Goal: Information Seeking & Learning: Learn about a topic

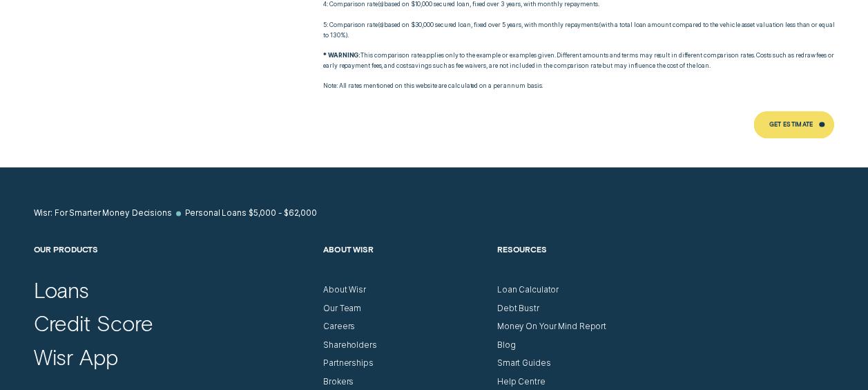
scroll to position [6283, 0]
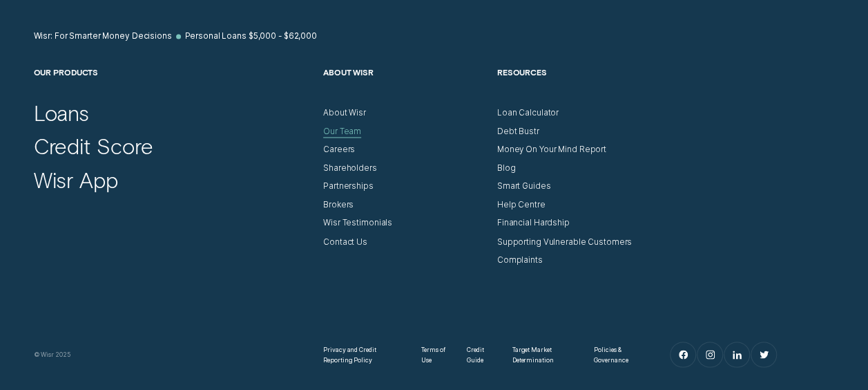
click at [349, 126] on div "Our Team" at bounding box center [342, 131] width 38 height 10
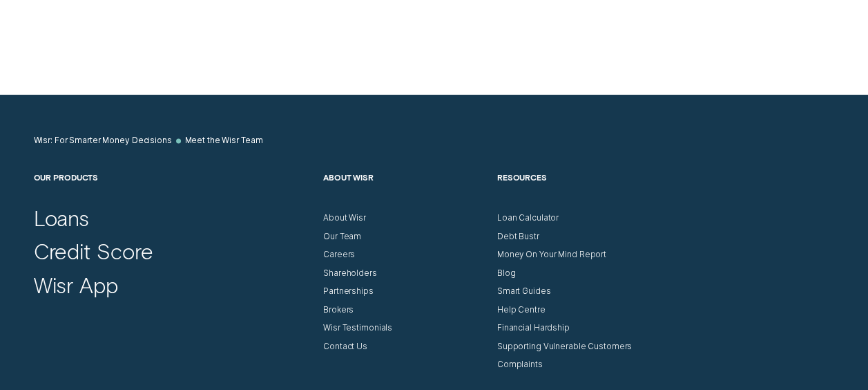
scroll to position [1135, 0]
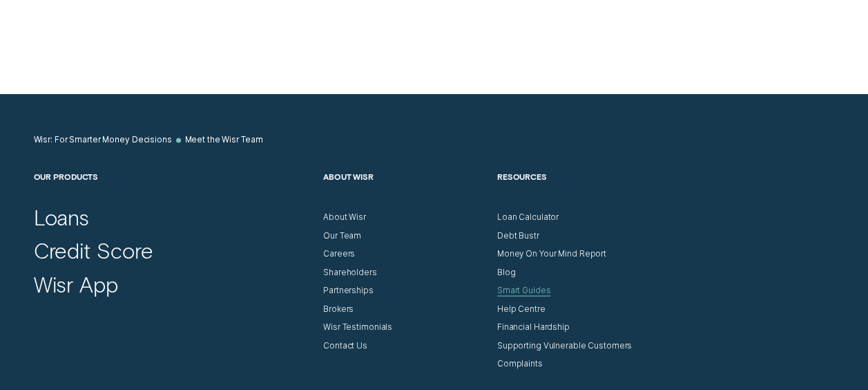
click at [510, 289] on div "Smart Guides" at bounding box center [524, 290] width 54 height 10
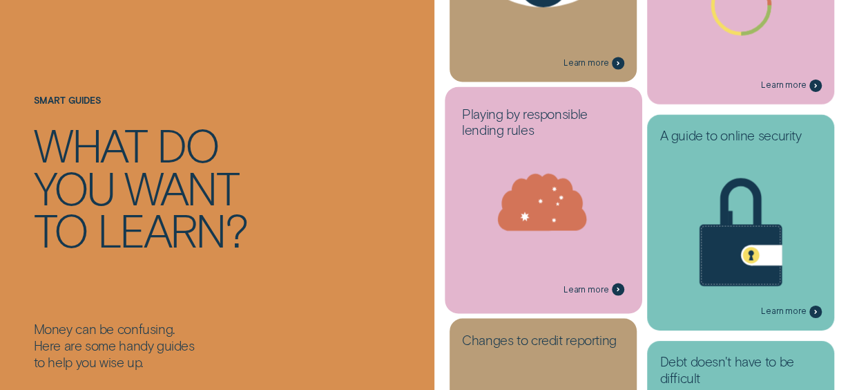
scroll to position [1237, 0]
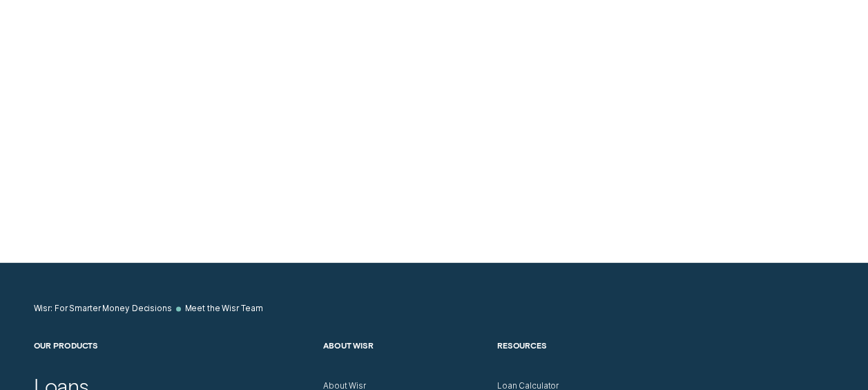
scroll to position [1167, 0]
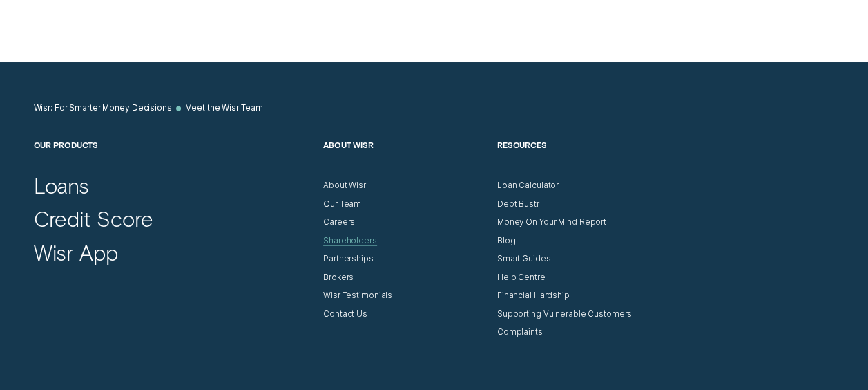
click at [357, 238] on div "Shareholders" at bounding box center [350, 240] width 54 height 10
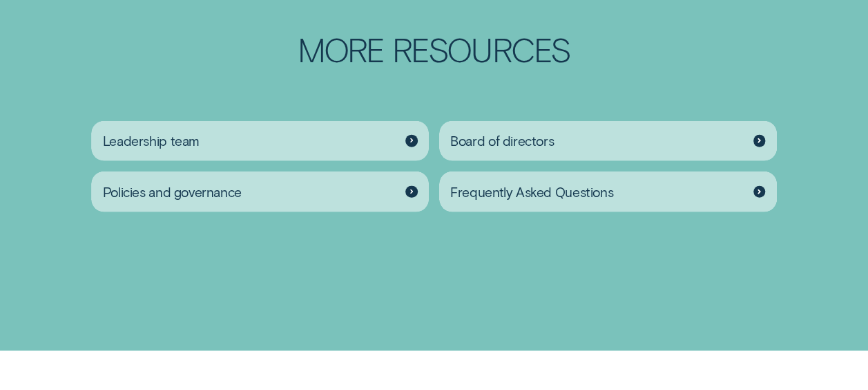
scroll to position [1561, 0]
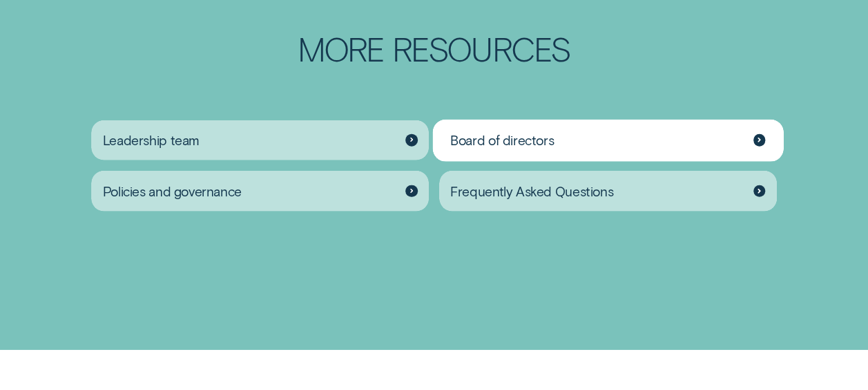
click at [488, 140] on span "Board of directors" at bounding box center [502, 140] width 104 height 17
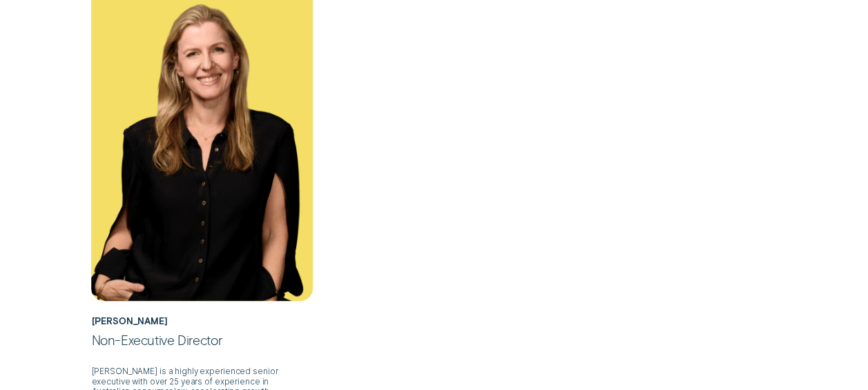
scroll to position [965, 0]
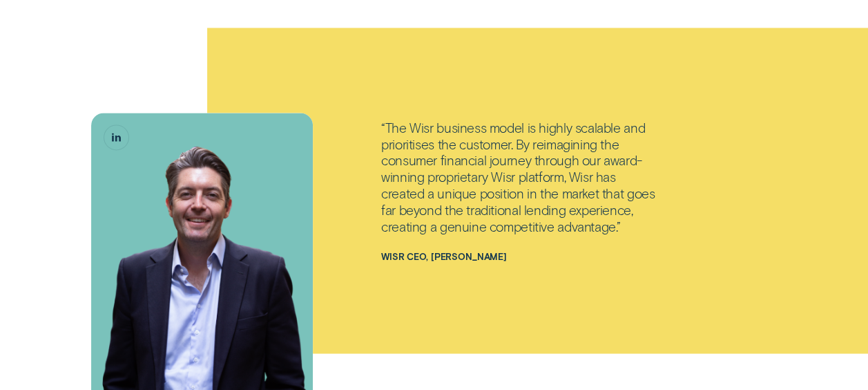
scroll to position [1561, 0]
